Goal: Navigation & Orientation: Find specific page/section

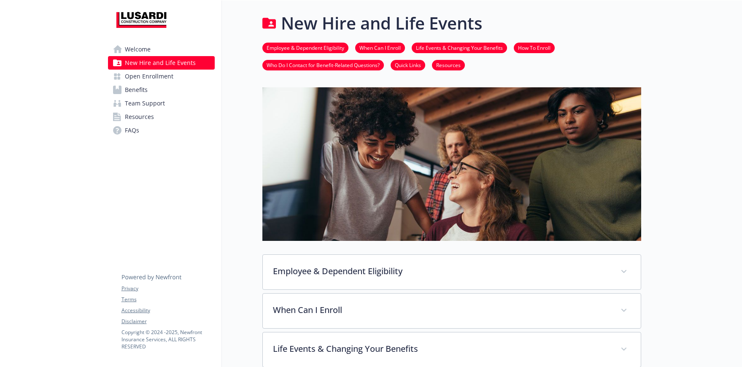
click at [144, 89] on span "Benefits" at bounding box center [136, 89] width 23 height 13
